Goal: Transaction & Acquisition: Purchase product/service

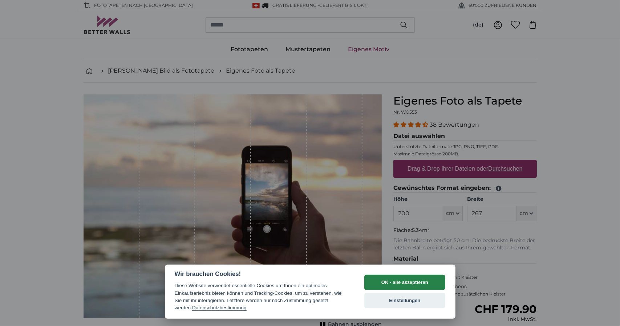
click at [390, 285] on button "OK - alle akzeptieren" at bounding box center [404, 282] width 81 height 15
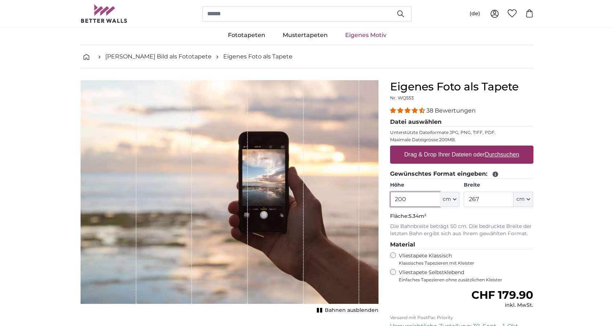
drag, startPoint x: 424, startPoint y: 216, endPoint x: 367, endPoint y: 215, distance: 57.0
click at [368, 216] on product-detail "Abbrechen Bild zuschneiden Bahnen ausblenden Eigenes Foto als Tapete Nr. WQ553 …" at bounding box center [307, 238] width 465 height 339
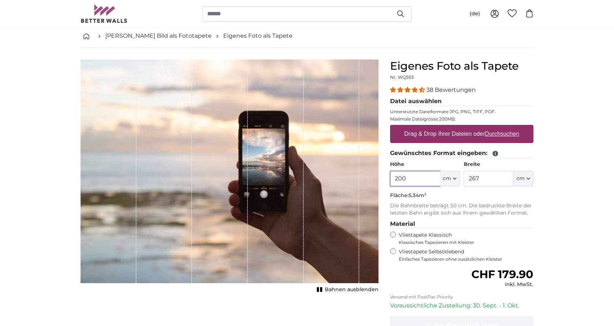
scroll to position [36, 0]
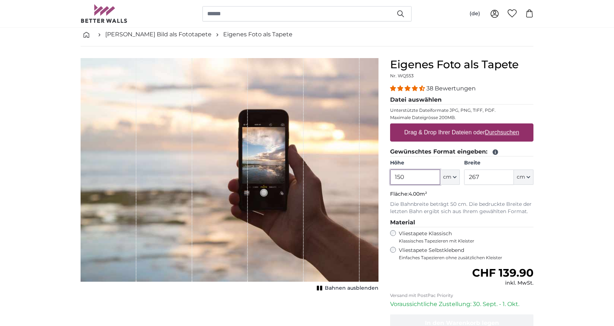
type input "150"
drag, startPoint x: 490, startPoint y: 181, endPoint x: 426, endPoint y: 185, distance: 63.6
click at [426, 185] on fieldset "Gewünschtes Format eingeben: Höhe 150 ft cm Centimeter (cm) Inches (inch) Feet …" at bounding box center [461, 181] width 143 height 68
type input "80"
click at [513, 215] on div "38 Bewertungen Datei auswählen Unterstützte Dateiformate JPG, PNG, TIFF, PDF. M…" at bounding box center [461, 172] width 143 height 176
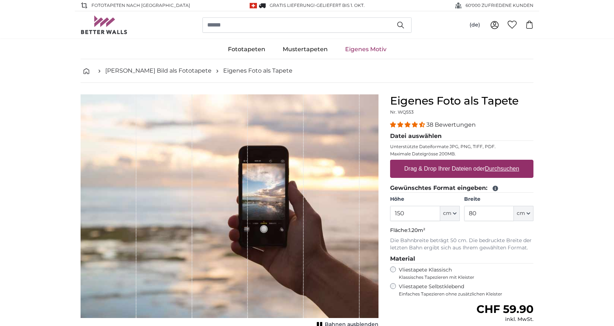
click at [490, 167] on u "Durchsuchen" at bounding box center [502, 169] width 34 height 6
click at [490, 162] on input "Drag & Drop Ihrer Dateien oder Durchsuchen" at bounding box center [461, 161] width 143 height 2
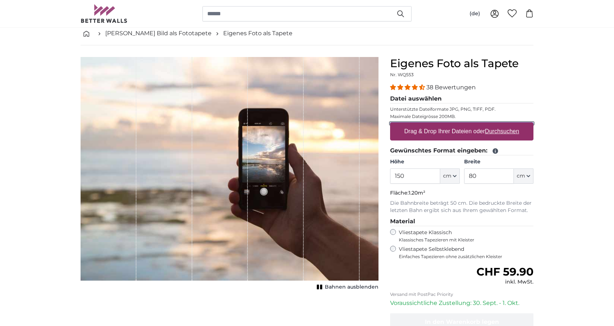
scroll to position [36, 0]
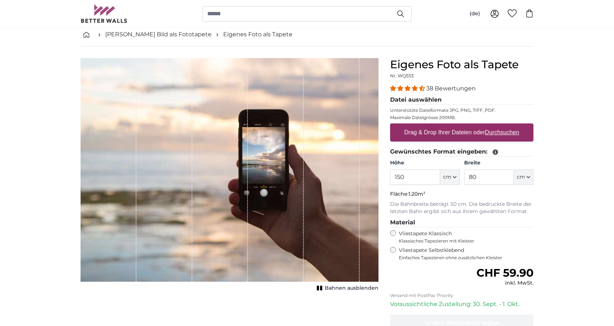
click at [500, 135] on u "Durchsuchen" at bounding box center [502, 132] width 34 height 6
click at [500, 126] on input "Drag & Drop Ihrer Dateien oder Durchsuchen" at bounding box center [461, 124] width 143 height 2
type input "**********"
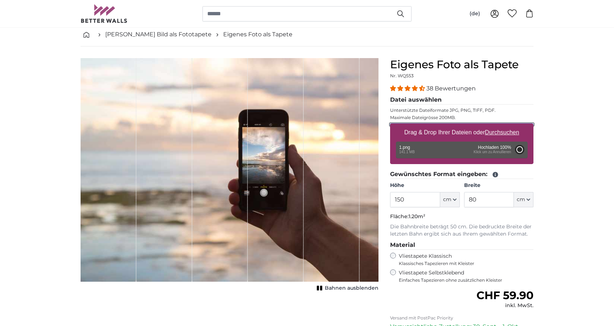
type input "200"
type input "106"
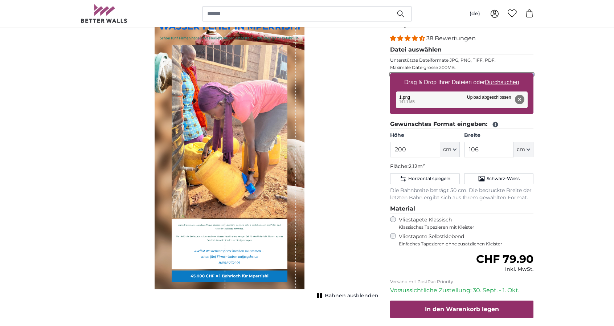
scroll to position [109, 0]
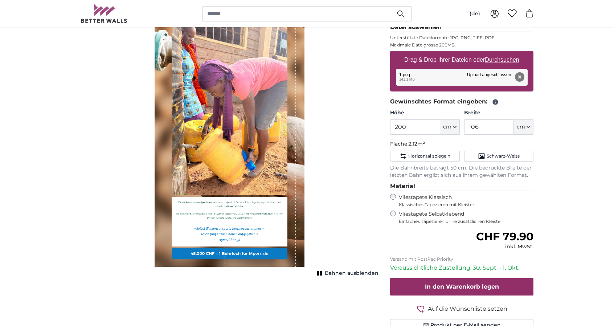
click at [319, 274] on rect "1 of 1" at bounding box center [318, 273] width 2 height 5
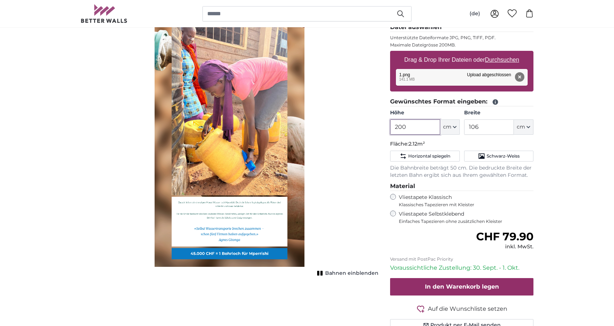
click at [426, 129] on input "200" at bounding box center [415, 126] width 50 height 15
drag, startPoint x: 427, startPoint y: 127, endPoint x: 376, endPoint y: 127, distance: 50.1
click at [376, 127] on product-detail "Abbrechen Bild zuschneiden Bahnen einblenden Eigenes Foto als Tapete Nr. WQ553 …" at bounding box center [307, 161] width 465 height 375
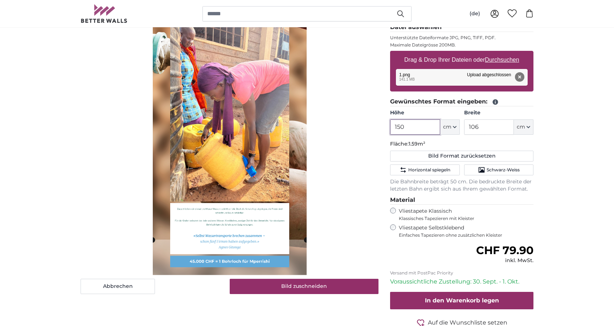
type input "150"
click at [492, 122] on input "106" at bounding box center [489, 126] width 50 height 15
drag, startPoint x: 497, startPoint y: 127, endPoint x: 443, endPoint y: 129, distance: 54.5
click at [443, 129] on div "Höhe 150 ft cm Centimeter (cm) Inches (inch) Feet (ft. in.) Breite 106 ft cm Ce…" at bounding box center [461, 121] width 143 height 25
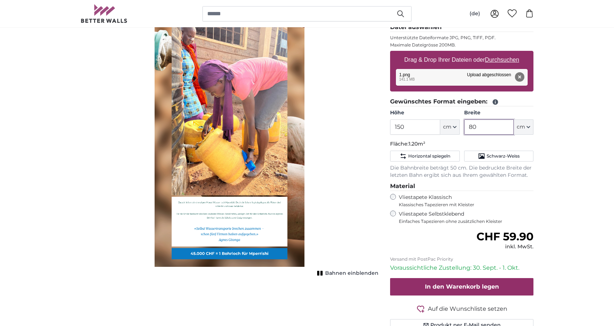
type input "80"
click at [344, 169] on div "Bahnen einblenden" at bounding box center [230, 130] width 298 height 290
click at [322, 273] on icon "1 of 1" at bounding box center [320, 272] width 7 height 5
click at [322, 273] on rect "1 of 1" at bounding box center [321, 273] width 2 height 5
click at [322, 273] on icon "1 of 1" at bounding box center [320, 272] width 7 height 5
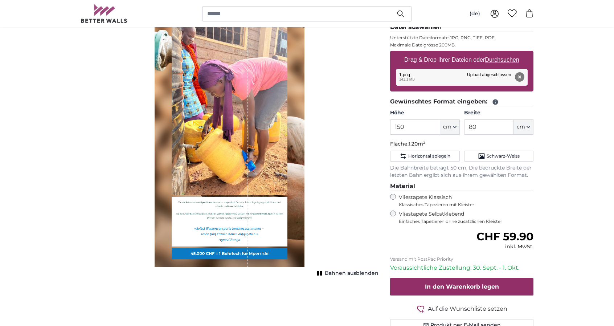
click at [322, 273] on rect "1 of 1" at bounding box center [321, 273] width 2 height 5
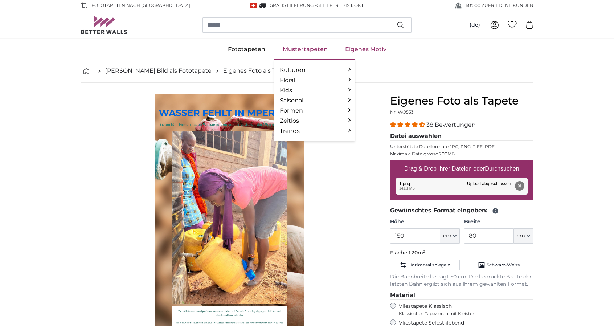
click at [305, 51] on link "Mustertapeten" at bounding box center [305, 49] width 62 height 19
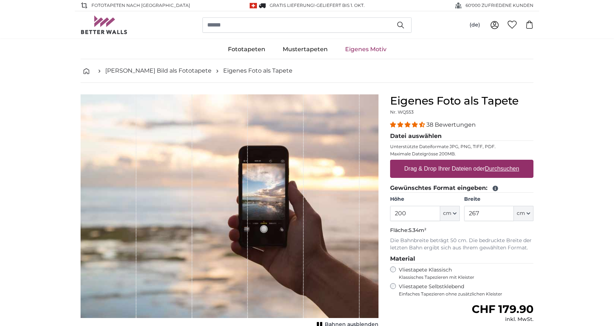
drag, startPoint x: 409, startPoint y: 213, endPoint x: 351, endPoint y: 208, distance: 58.3
click at [351, 208] on product-detail "Abbrechen Bild zuschneiden Bahnen ausblenden Eigenes Foto als Tapete Nr. WQ553 …" at bounding box center [307, 252] width 465 height 339
type input "150"
drag, startPoint x: 484, startPoint y: 212, endPoint x: 425, endPoint y: 218, distance: 59.5
click at [425, 218] on div "Höhe 150 ft cm Centimeter (cm) Inches (inch) Feet (ft. in.) Breite 267 ft cm Ce…" at bounding box center [461, 208] width 143 height 25
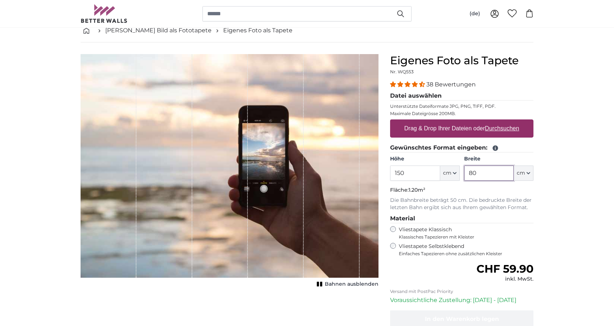
scroll to position [73, 0]
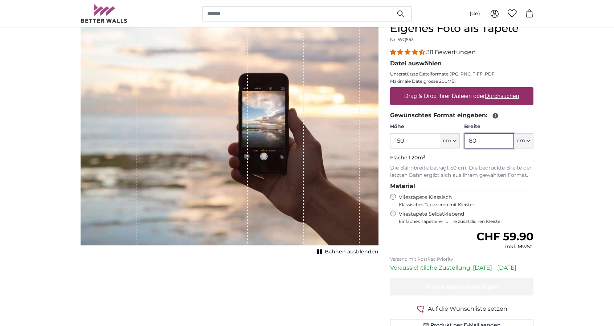
type input "80"
click at [486, 191] on fieldset "Material Vliestapete Klassisch Klassisches Tapezieren mit Kleister Vliestapete …" at bounding box center [461, 203] width 143 height 42
click at [497, 94] on u "Durchsuchen" at bounding box center [502, 96] width 34 height 6
click at [497, 89] on input "Drag & Drop Ihrer Dateien oder Durchsuchen" at bounding box center [461, 88] width 143 height 2
type input "**********"
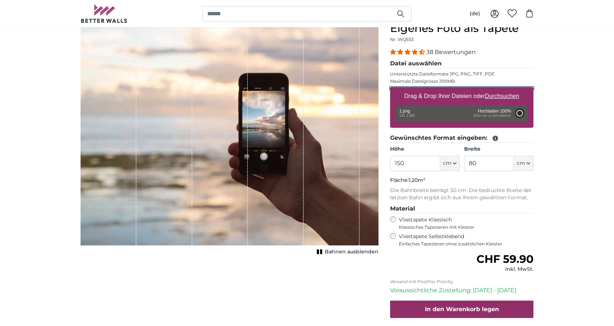
type input "200"
type input "106"
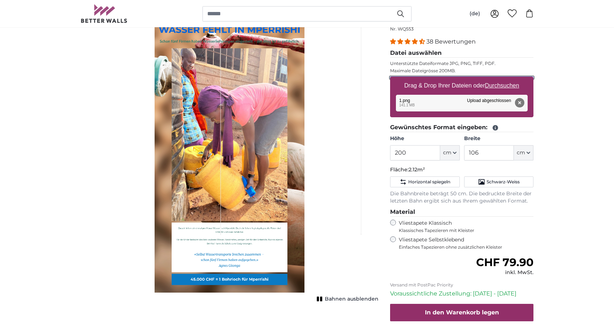
scroll to position [73, 0]
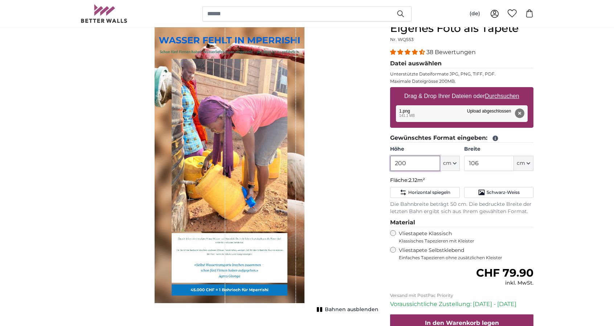
drag, startPoint x: 421, startPoint y: 164, endPoint x: 366, endPoint y: 163, distance: 54.8
click at [366, 163] on product-detail "Abbrechen Bild zuschneiden Bahnen ausblenden Eigenes Foto als Tapete Nr. WQ553 …" at bounding box center [307, 197] width 465 height 375
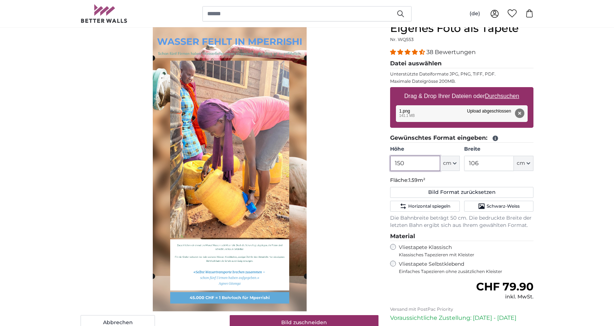
type input "150"
drag, startPoint x: 497, startPoint y: 164, endPoint x: 451, endPoint y: 164, distance: 45.7
click at [451, 164] on div "Höhe 150 ft cm Centimeter (cm) Inches (inch) Feet (ft. in.) Breite 106 ft cm Ce…" at bounding box center [461, 158] width 143 height 25
type input "80"
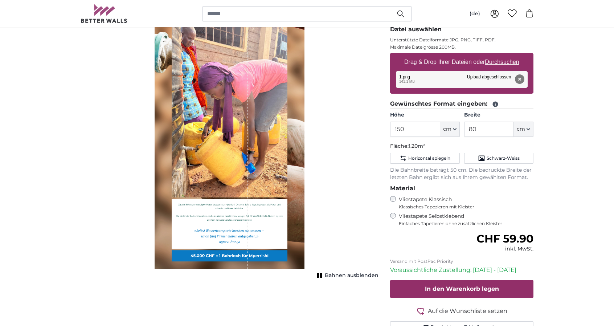
scroll to position [109, 0]
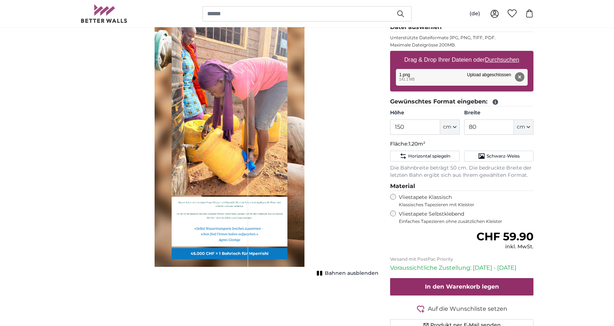
click at [322, 274] on rect "1 of 1" at bounding box center [321, 273] width 2 height 5
click at [323, 273] on rect "1 of 1" at bounding box center [322, 273] width 2 height 5
click at [323, 273] on icon "1 of 1" at bounding box center [319, 272] width 7 height 5
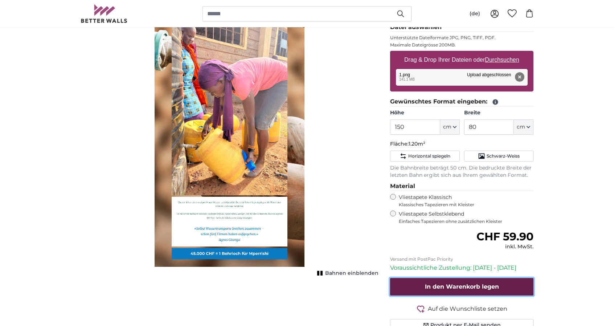
click at [451, 287] on span "In den Warenkorb legen" at bounding box center [462, 286] width 74 height 7
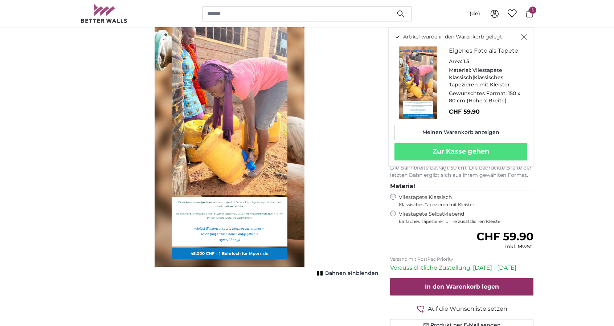
click at [527, 38] on icon "Schließen" at bounding box center [524, 37] width 6 height 6
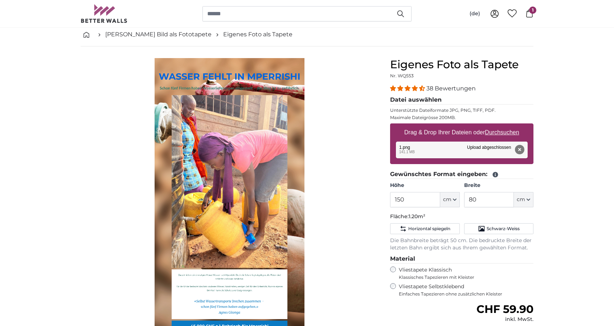
scroll to position [36, 0]
click at [497, 131] on u "Durchsuchen" at bounding box center [502, 132] width 34 height 6
click at [497, 126] on input "Drag & Drop Ihrer Dateien oder Durchsuchen" at bounding box center [461, 124] width 143 height 2
type input "**********"
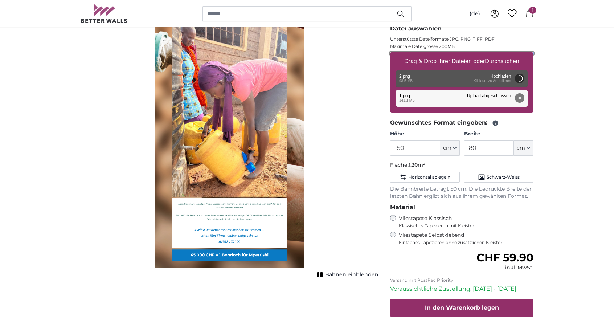
scroll to position [109, 0]
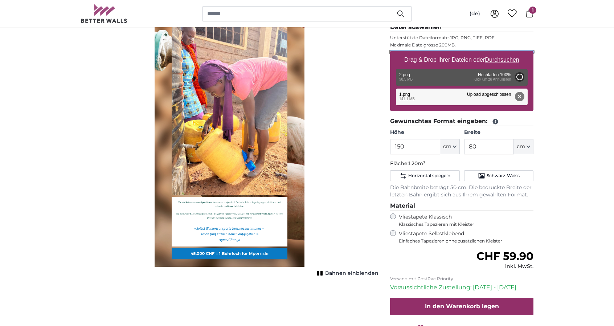
type input "200"
type input "106"
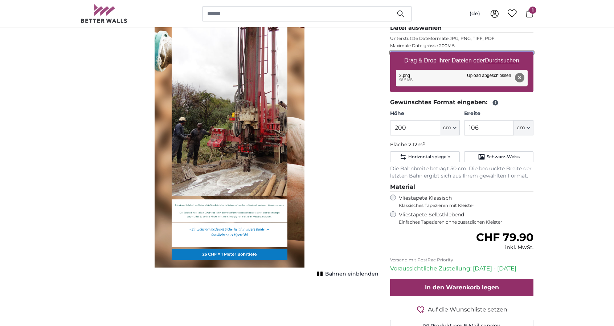
scroll to position [109, 0]
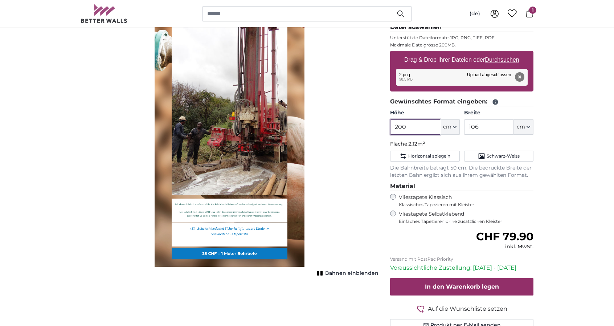
drag, startPoint x: 419, startPoint y: 128, endPoint x: 375, endPoint y: 130, distance: 43.6
click at [375, 130] on product-detail "Abbrechen Bild zuschneiden Bahnen einblenden Eigenes Foto als Tapete Nr. WQ553 …" at bounding box center [307, 161] width 465 height 375
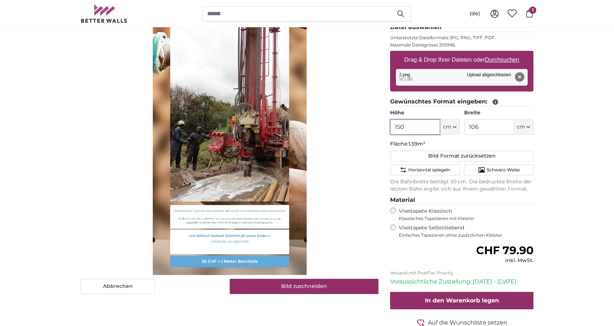
type input "150"
drag, startPoint x: 491, startPoint y: 127, endPoint x: 461, endPoint y: 127, distance: 30.1
click at [461, 127] on div "Höhe 150 ft cm Centimeter (cm) Inches (inch) Feet (ft. in.) Breite 106 ft cm Ce…" at bounding box center [461, 121] width 143 height 25
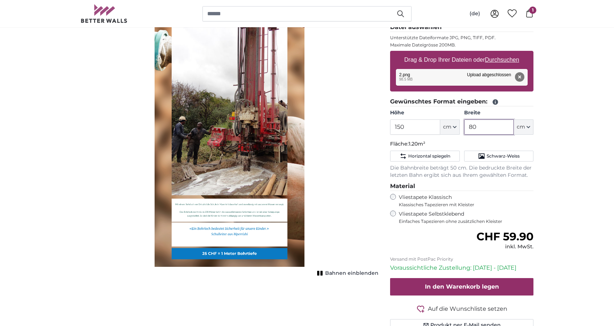
type input "80"
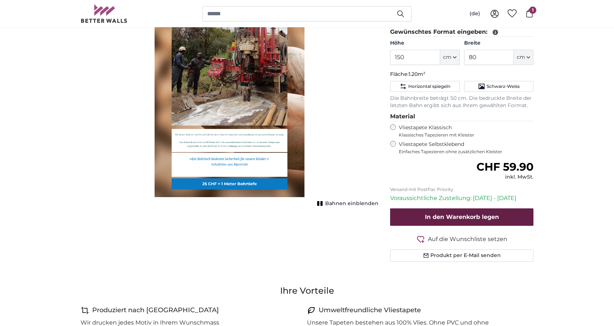
scroll to position [181, 0]
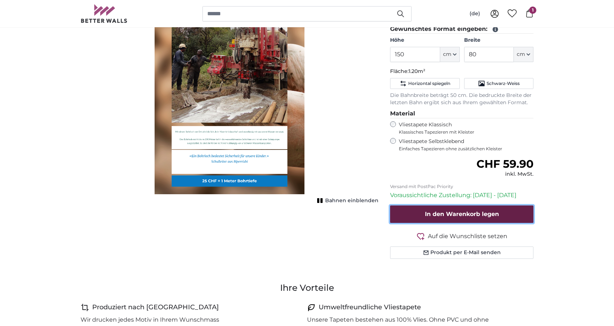
click at [482, 215] on span "In den Warenkorb legen" at bounding box center [462, 214] width 74 height 7
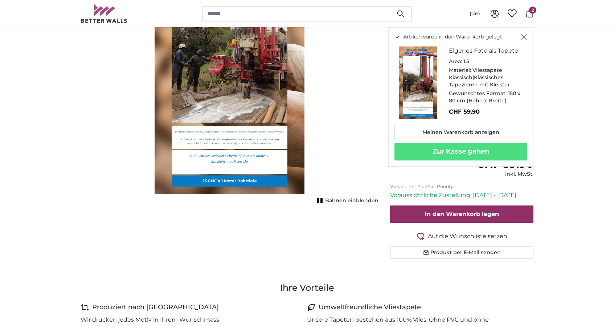
click at [523, 38] on icon "Schließen" at bounding box center [524, 37] width 6 height 6
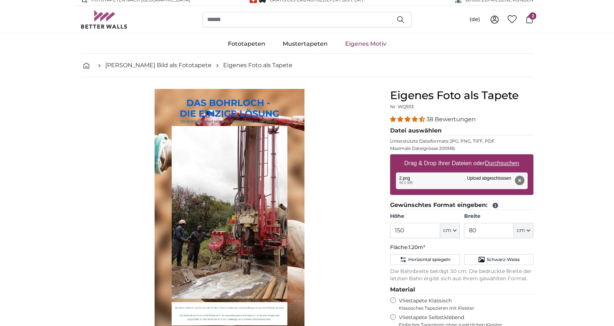
scroll to position [0, 0]
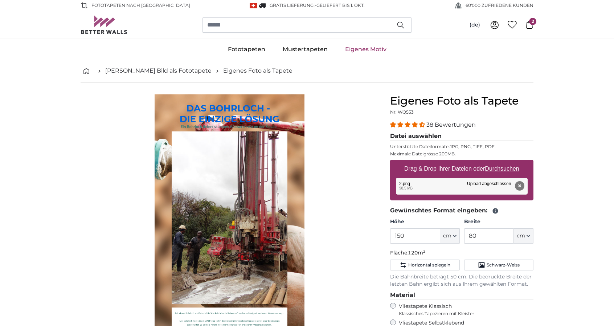
click at [494, 167] on u "Durchsuchen" at bounding box center [502, 169] width 34 height 6
click at [494, 162] on input "Drag & Drop Ihrer Dateien oder Durchsuchen" at bounding box center [461, 161] width 143 height 2
type input "**********"
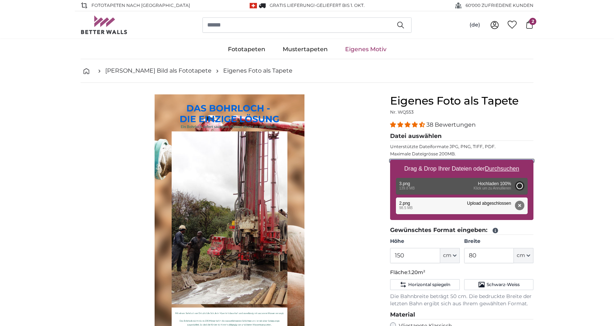
type input "200"
type input "106"
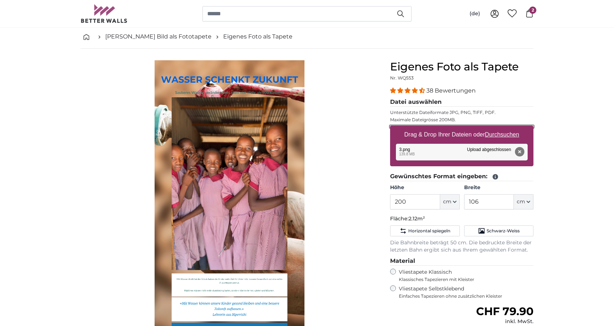
scroll to position [36, 0]
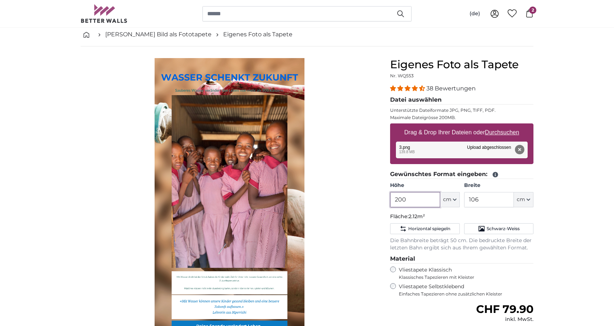
drag, startPoint x: 420, startPoint y: 204, endPoint x: 366, endPoint y: 205, distance: 54.5
click at [366, 205] on product-detail "Abbrechen Bild zuschneiden Bahnen einblenden Eigenes Foto als Tapete Nr. WQ553 …" at bounding box center [307, 233] width 465 height 375
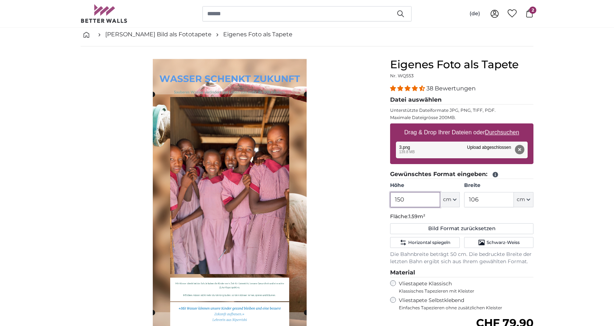
type input "150"
drag, startPoint x: 495, startPoint y: 201, endPoint x: 412, endPoint y: 201, distance: 83.1
click at [412, 201] on div "Höhe 150 ft cm Centimeter (cm) Inches (inch) Feet (ft. in.) Breite 106 ft cm Ce…" at bounding box center [461, 194] width 143 height 25
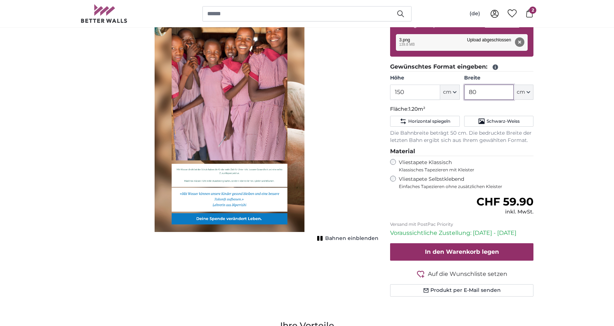
scroll to position [145, 0]
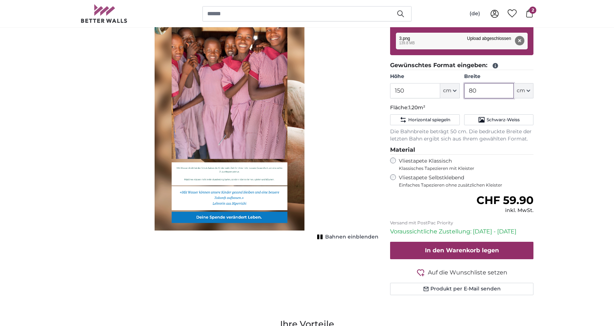
type input "80"
click at [324, 238] on icon "1 of 1" at bounding box center [320, 236] width 7 height 5
click at [325, 238] on button "Bahnen ausblenden" at bounding box center [347, 237] width 64 height 10
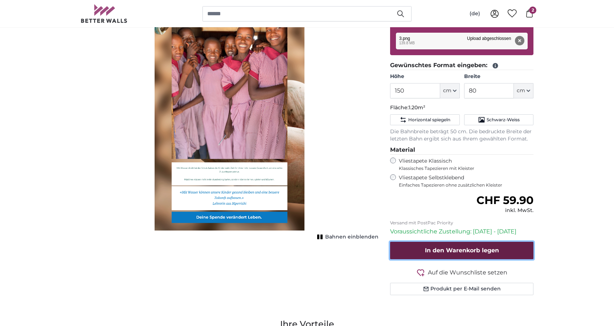
click at [476, 252] on span "In den Warenkorb legen" at bounding box center [462, 250] width 74 height 7
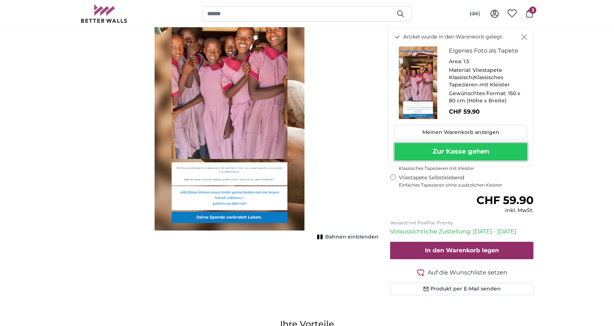
click at [467, 150] on button "Zur Kasse gehen" at bounding box center [461, 151] width 133 height 17
